Goal: Task Accomplishment & Management: Manage account settings

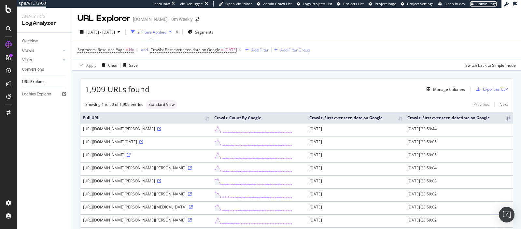
click at [485, 5] on span "Admin Page" at bounding box center [486, 3] width 20 height 5
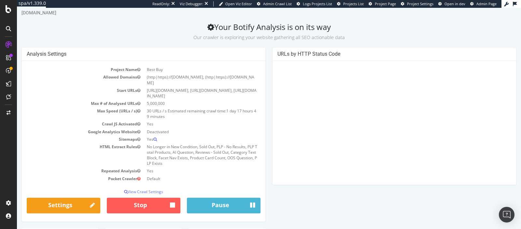
scroll to position [20, 0]
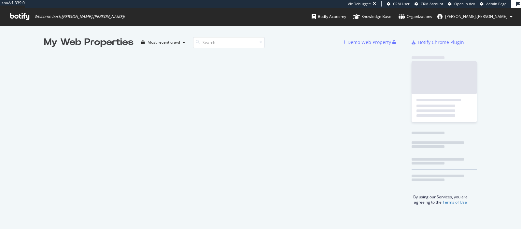
scroll to position [229, 521]
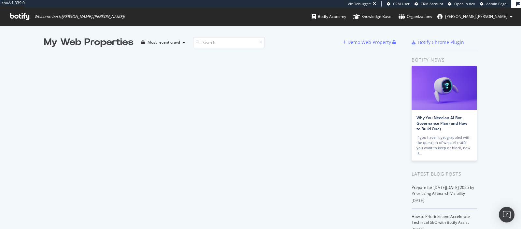
click at [498, 7] on div "Viz Debugger: CRM User CRM Account Open in dev Admin Page" at bounding box center [429, 4] width 163 height 8
click at [498, 4] on span "Admin Page" at bounding box center [496, 3] width 20 height 5
